Goal: Task Accomplishment & Management: Manage account settings

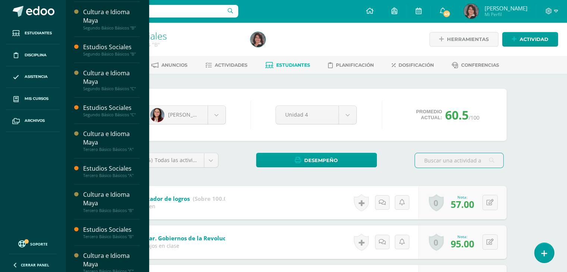
scroll to position [269, 0]
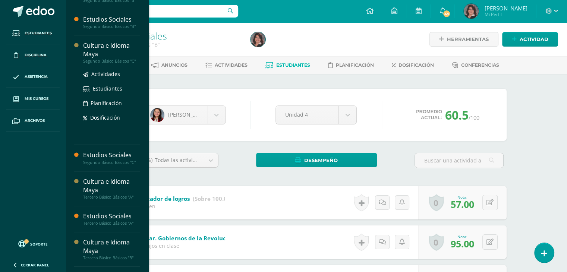
click at [114, 42] on div "Cultura e Idioma Maya" at bounding box center [111, 49] width 57 height 17
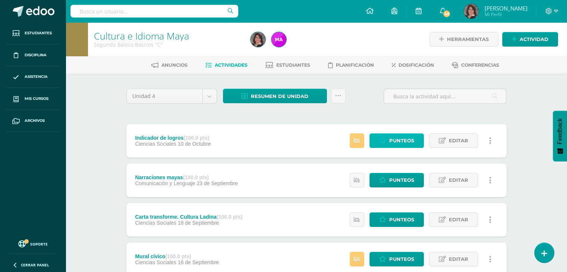
click at [393, 144] on span "Punteos" at bounding box center [401, 141] width 25 height 14
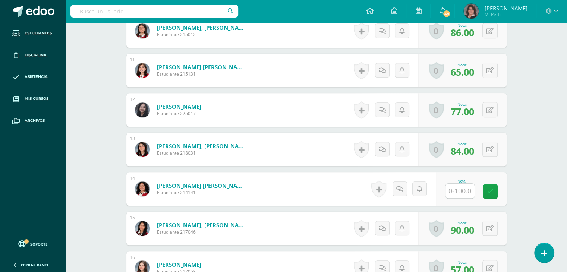
scroll to position [601, 0]
click at [461, 193] on input "text" at bounding box center [464, 190] width 30 height 15
type input "92"
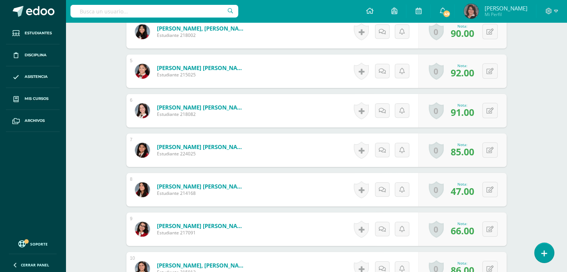
scroll to position [0, 0]
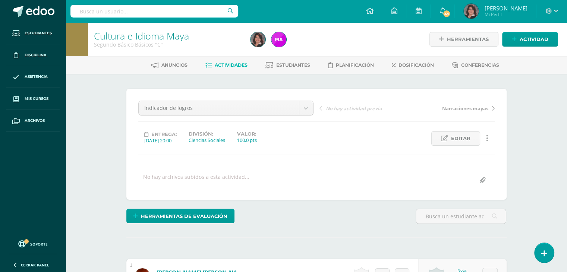
click at [225, 62] on span "Actividades" at bounding box center [231, 65] width 33 height 6
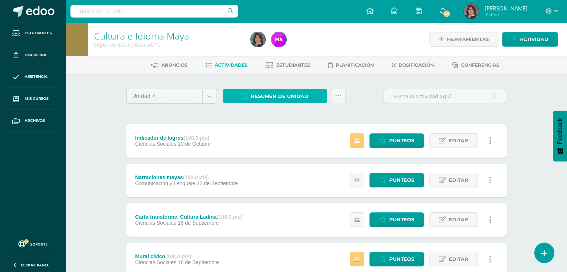
click at [277, 101] on span "Resumen de unidad" at bounding box center [279, 97] width 57 height 14
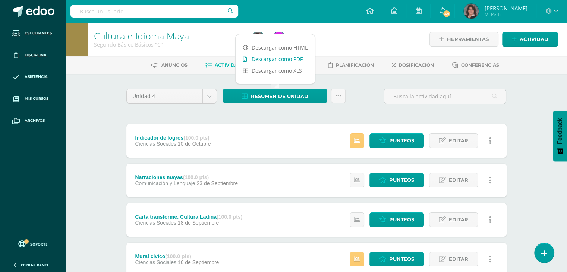
click at [267, 60] on link "Descargar como PDF" at bounding box center [275, 59] width 79 height 12
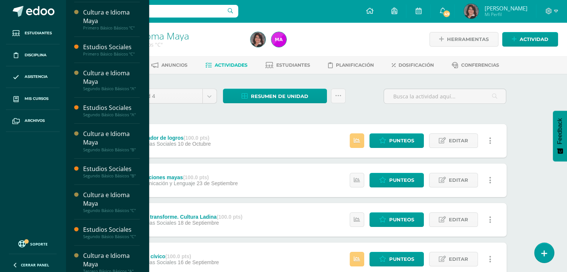
scroll to position [119, 0]
click at [100, 227] on div "Estudios Sociales" at bounding box center [111, 231] width 57 height 9
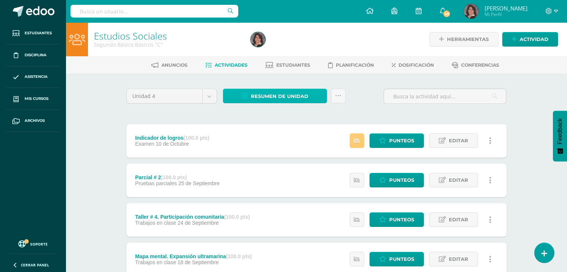
click at [286, 95] on span "Resumen de unidad" at bounding box center [279, 97] width 57 height 14
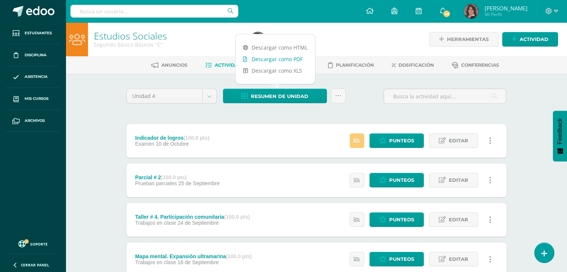
click at [276, 59] on link "Descargar como PDF" at bounding box center [275, 59] width 79 height 12
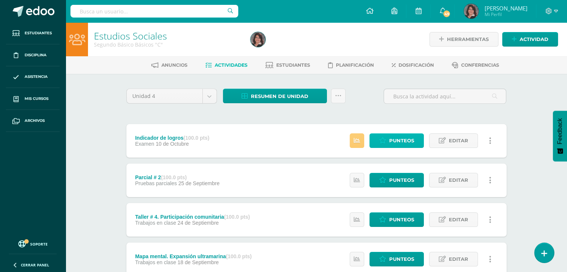
click at [386, 136] on link "Punteos" at bounding box center [397, 141] width 54 height 15
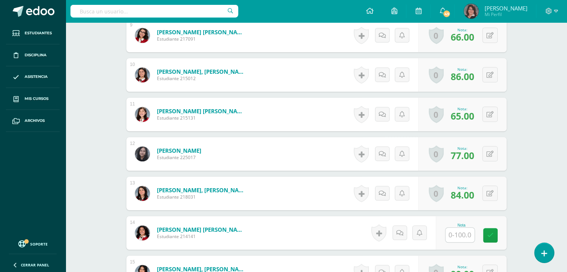
scroll to position [557, 0]
click at [460, 235] on input "text" at bounding box center [464, 234] width 30 height 15
type input "92"
